Goal: Information Seeking & Learning: Learn about a topic

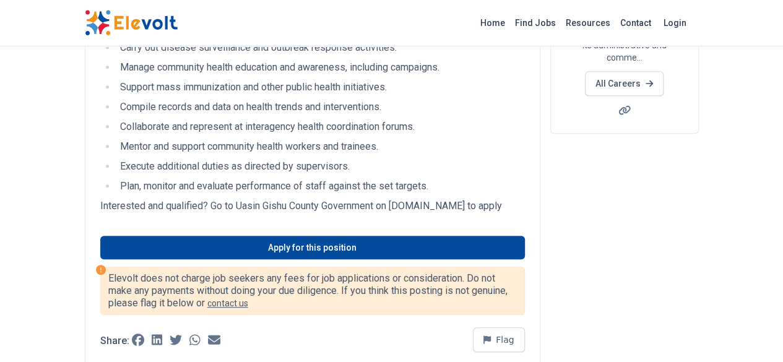
scroll to position [309, 0]
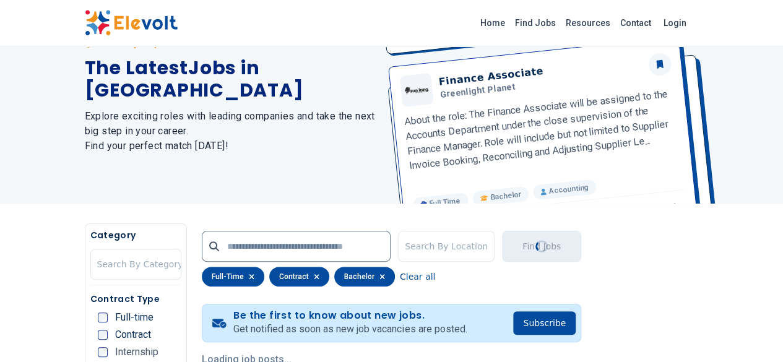
scroll to position [116, 0]
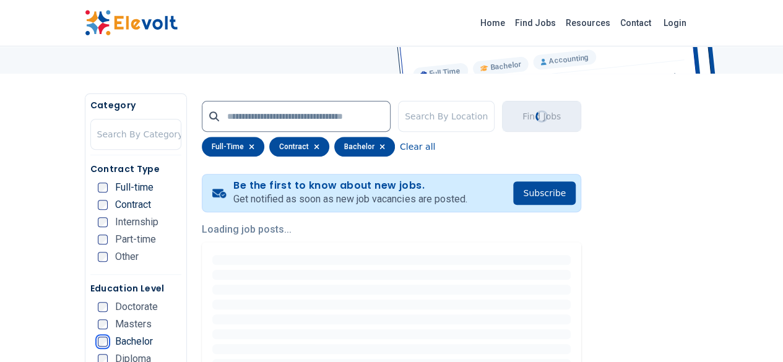
scroll to position [124, 0]
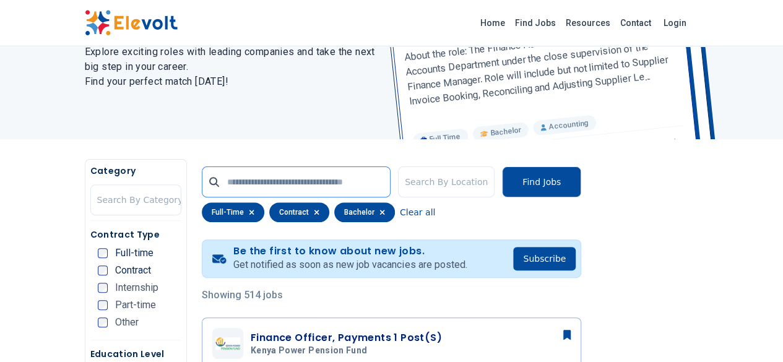
click at [232, 184] on input "text" at bounding box center [296, 181] width 189 height 31
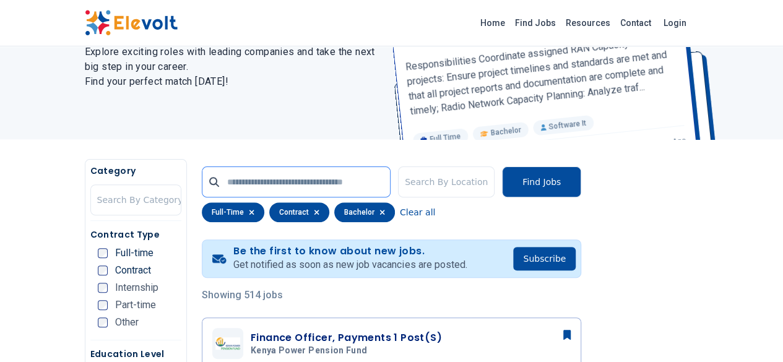
type input "******"
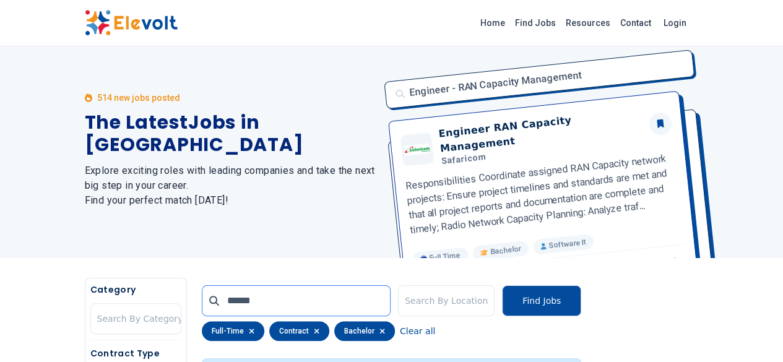
scroll to position [0, 0]
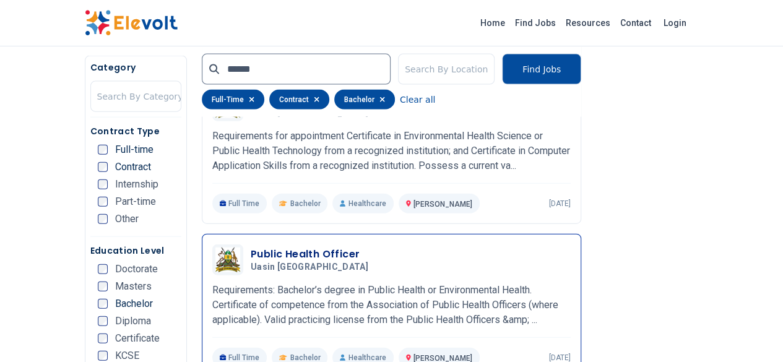
scroll to position [1365, 0]
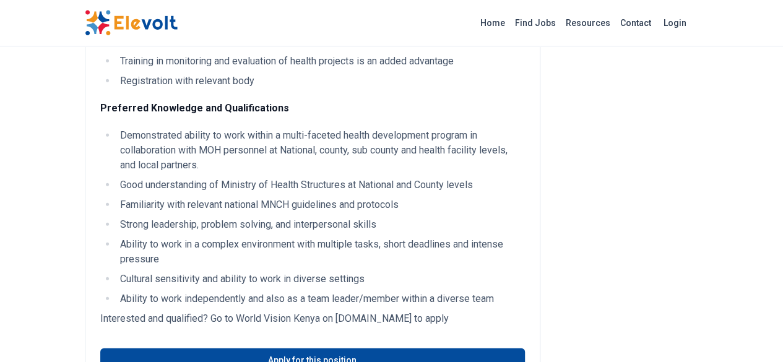
scroll to position [1671, 0]
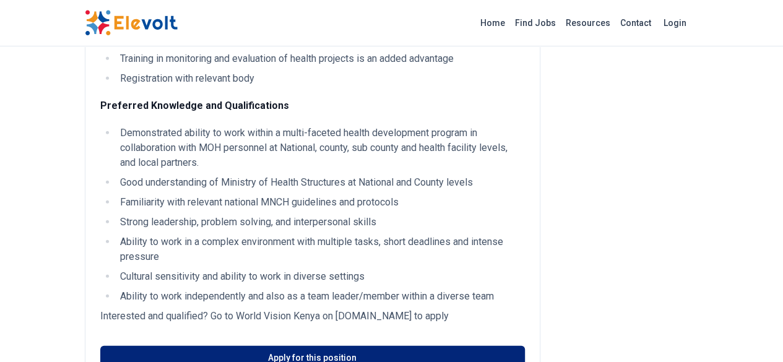
click at [317, 346] on link "Apply for this position" at bounding box center [312, 358] width 425 height 24
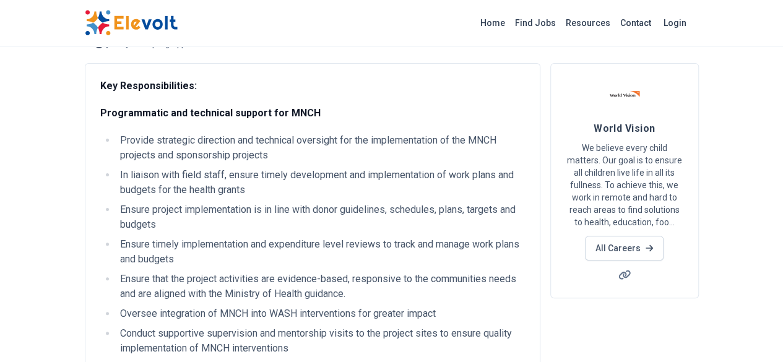
scroll to position [0, 0]
